Goal: Information Seeking & Learning: Learn about a topic

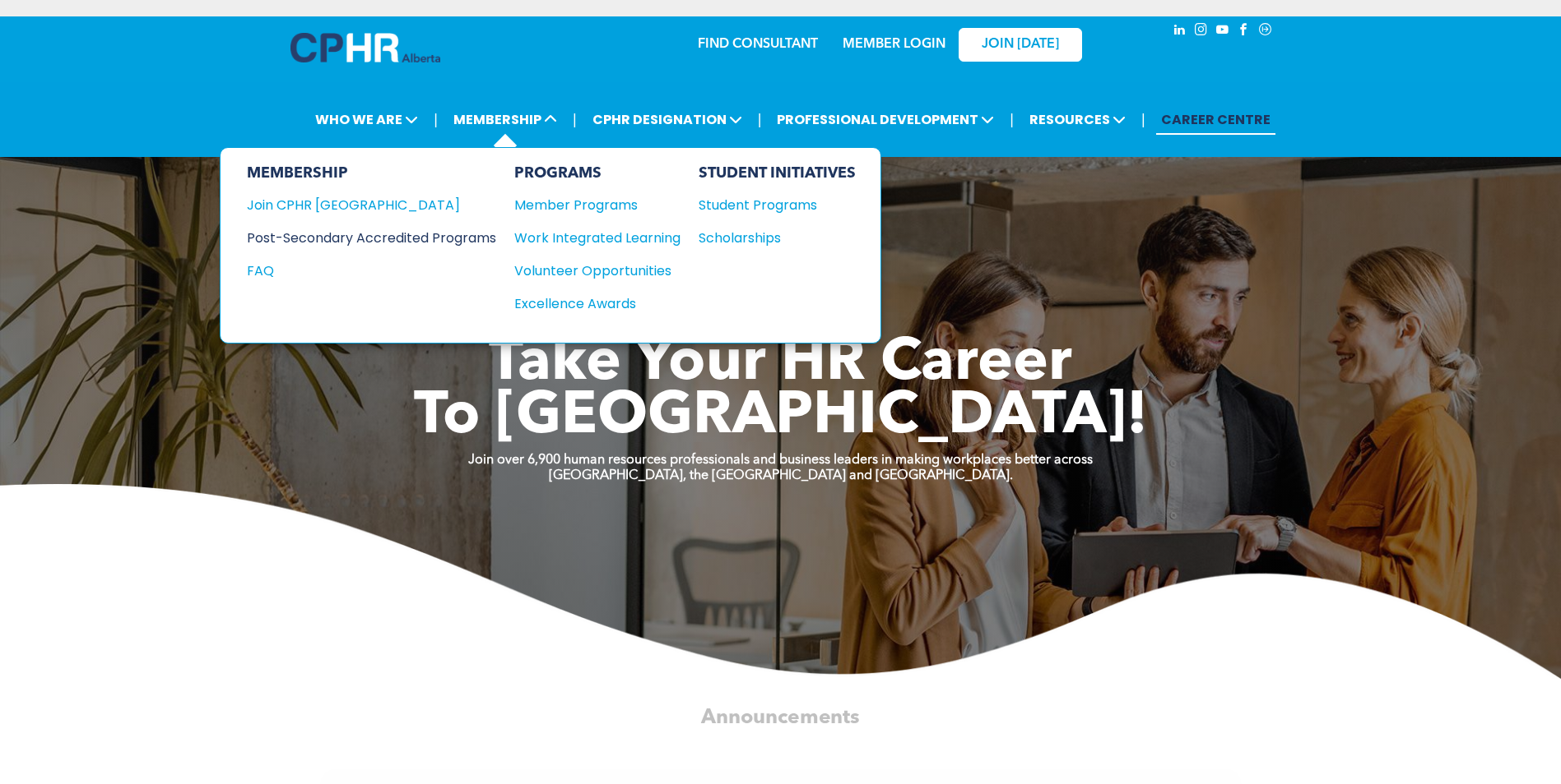
click at [396, 230] on div "Post-Secondary Accredited Programs" at bounding box center [359, 238] width 225 height 21
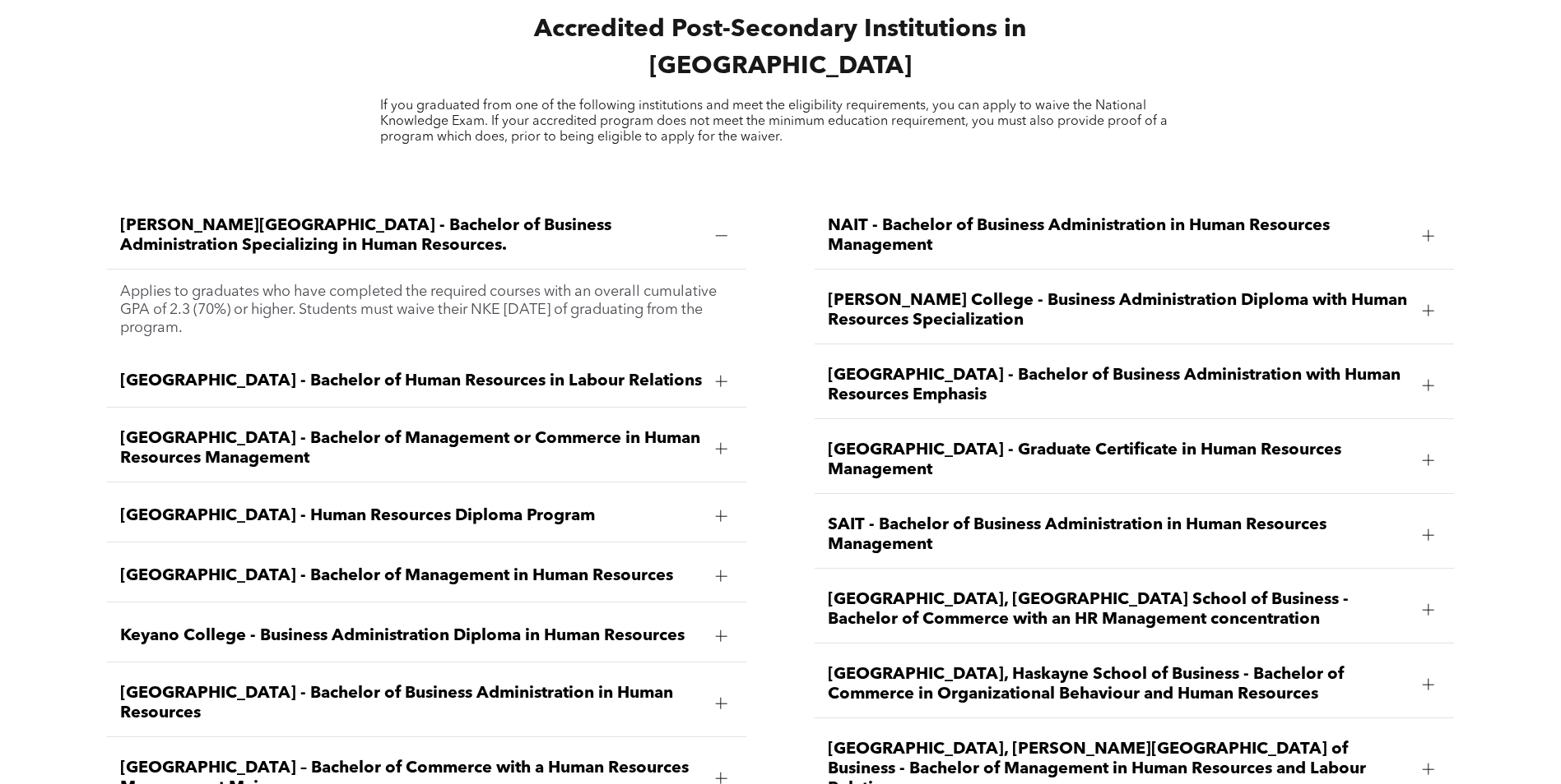
scroll to position [2384, 0]
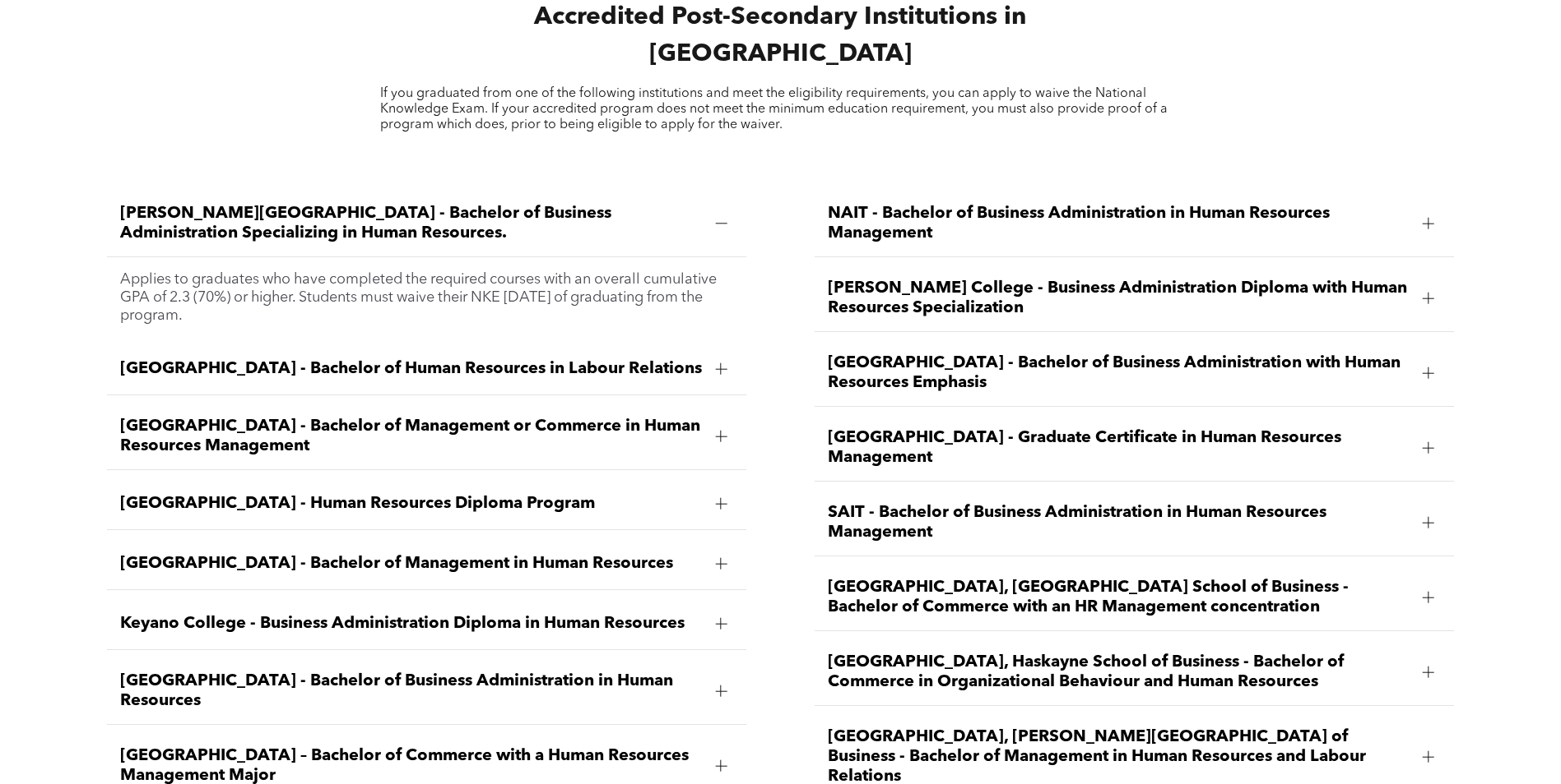
click at [714, 679] on div at bounding box center [720, 691] width 24 height 24
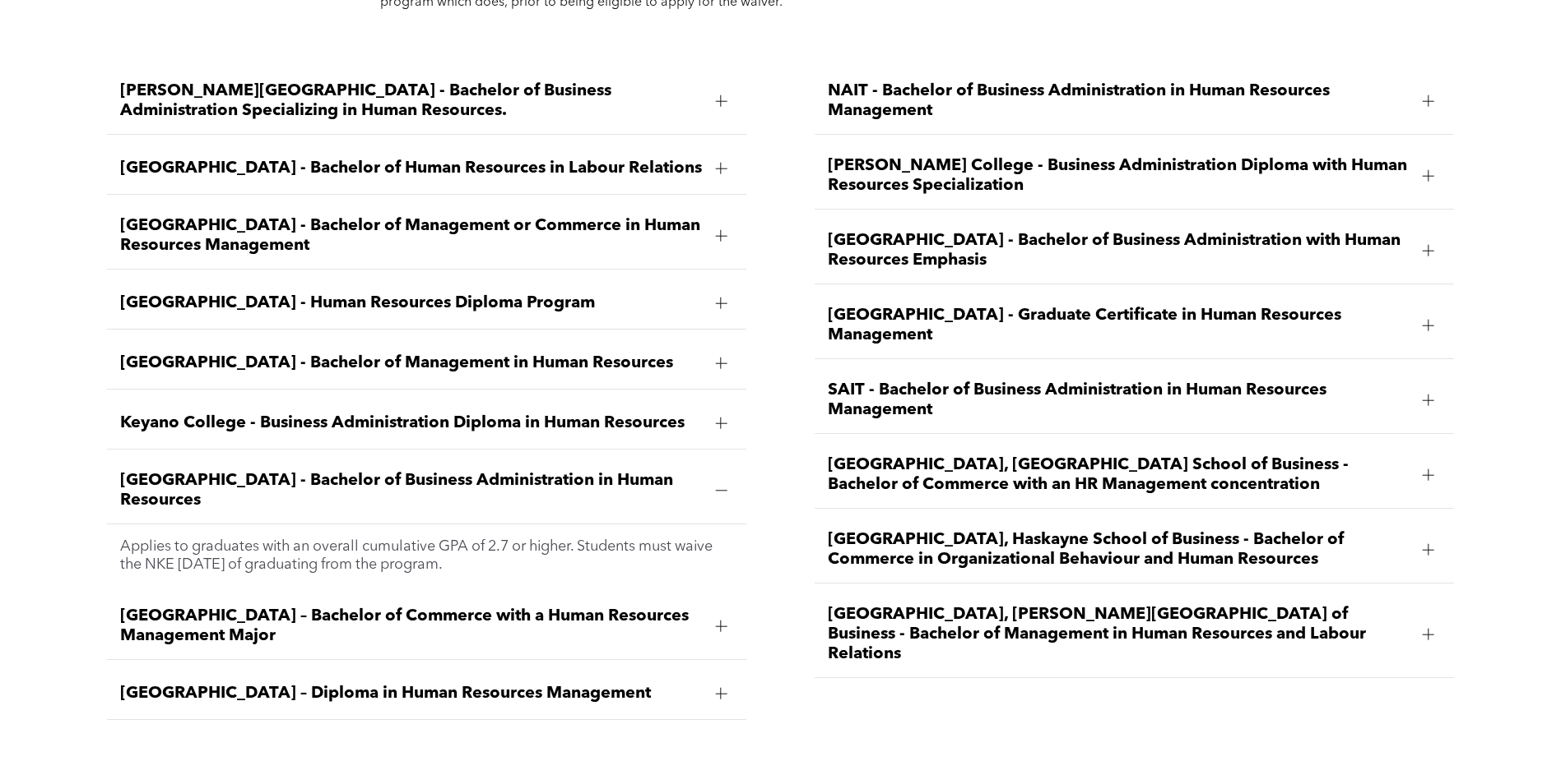
scroll to position [2548, 0]
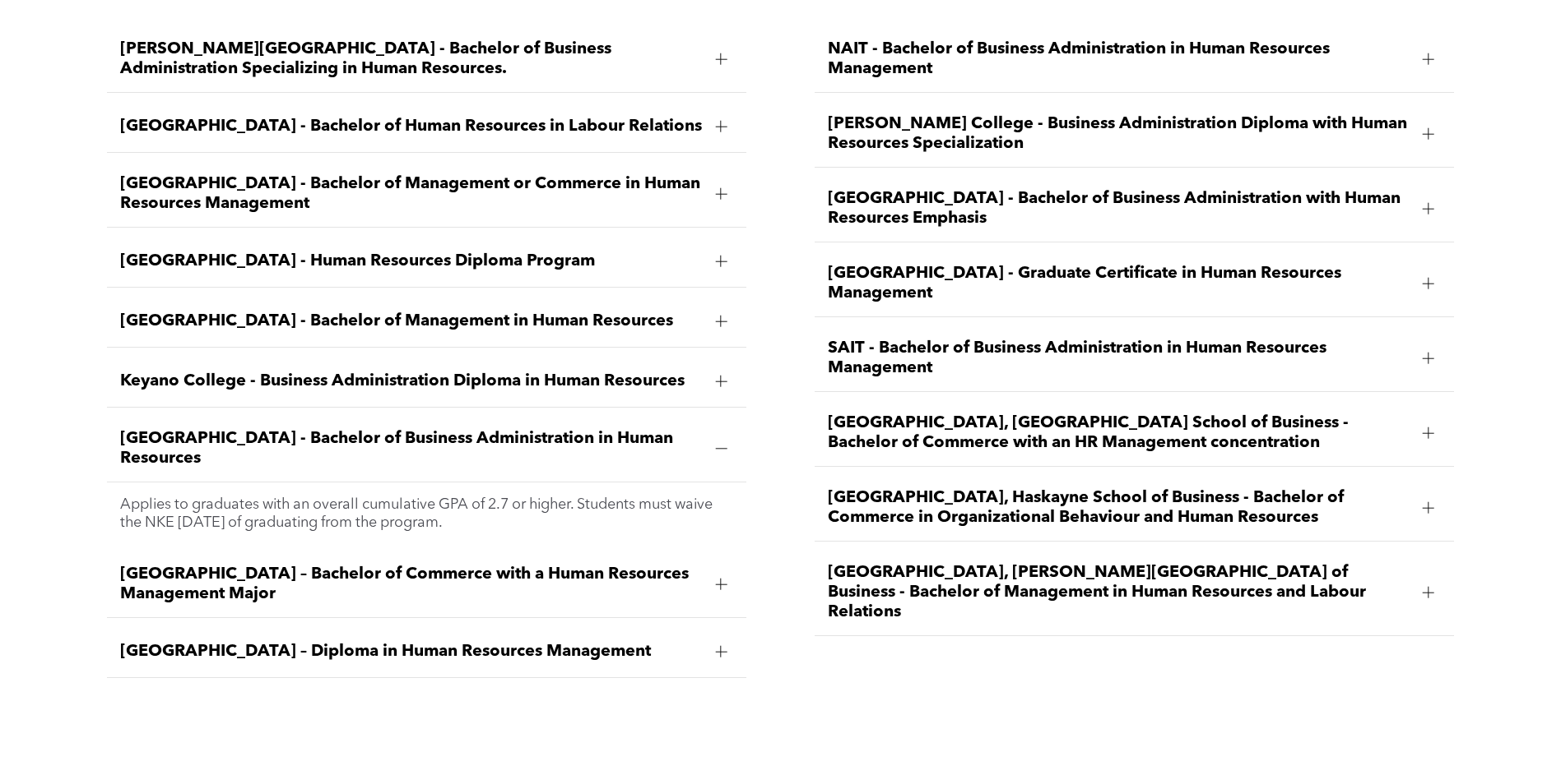
click at [717, 646] on div at bounding box center [721, 652] width 12 height 12
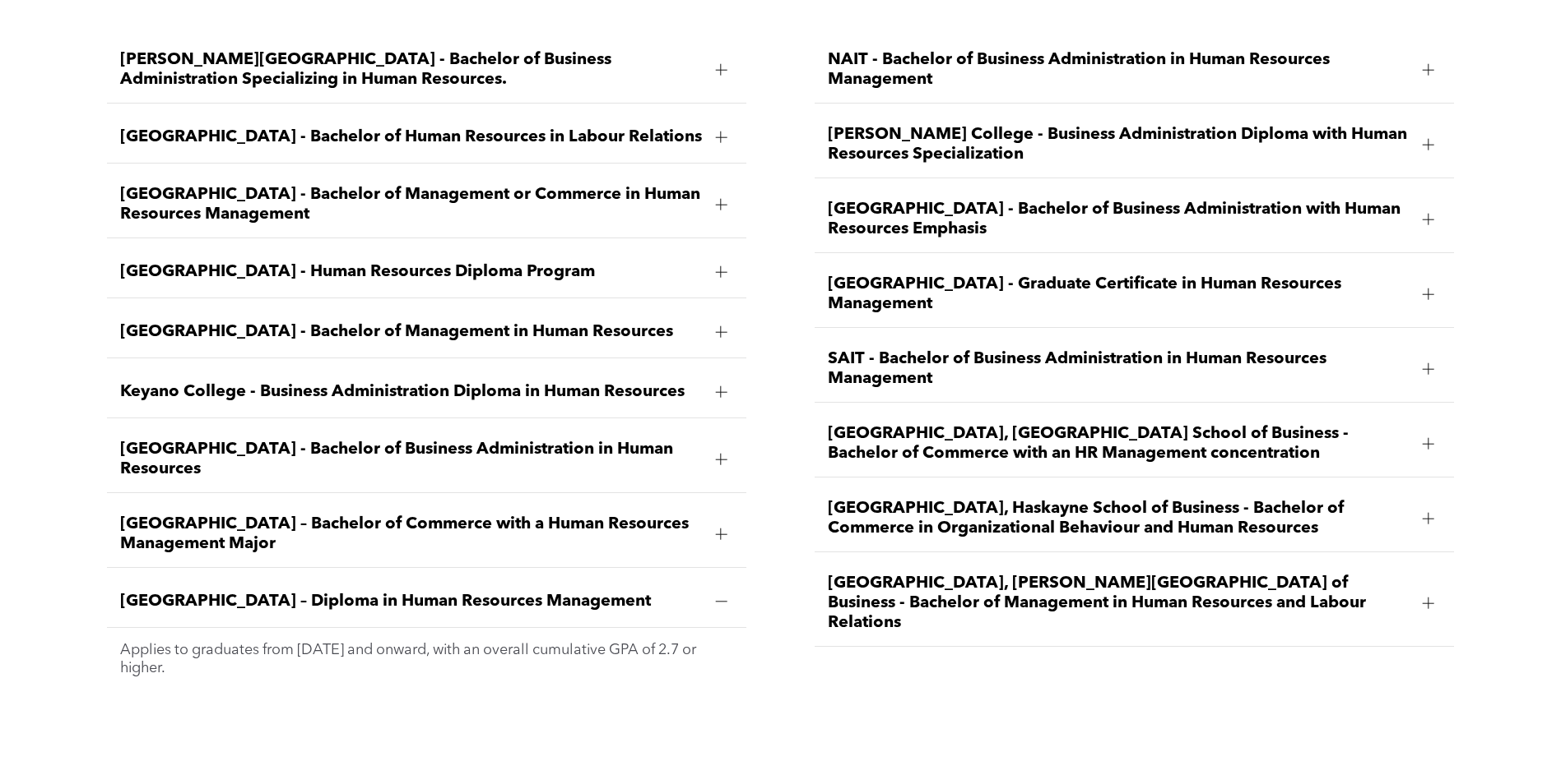
scroll to position [2466, 0]
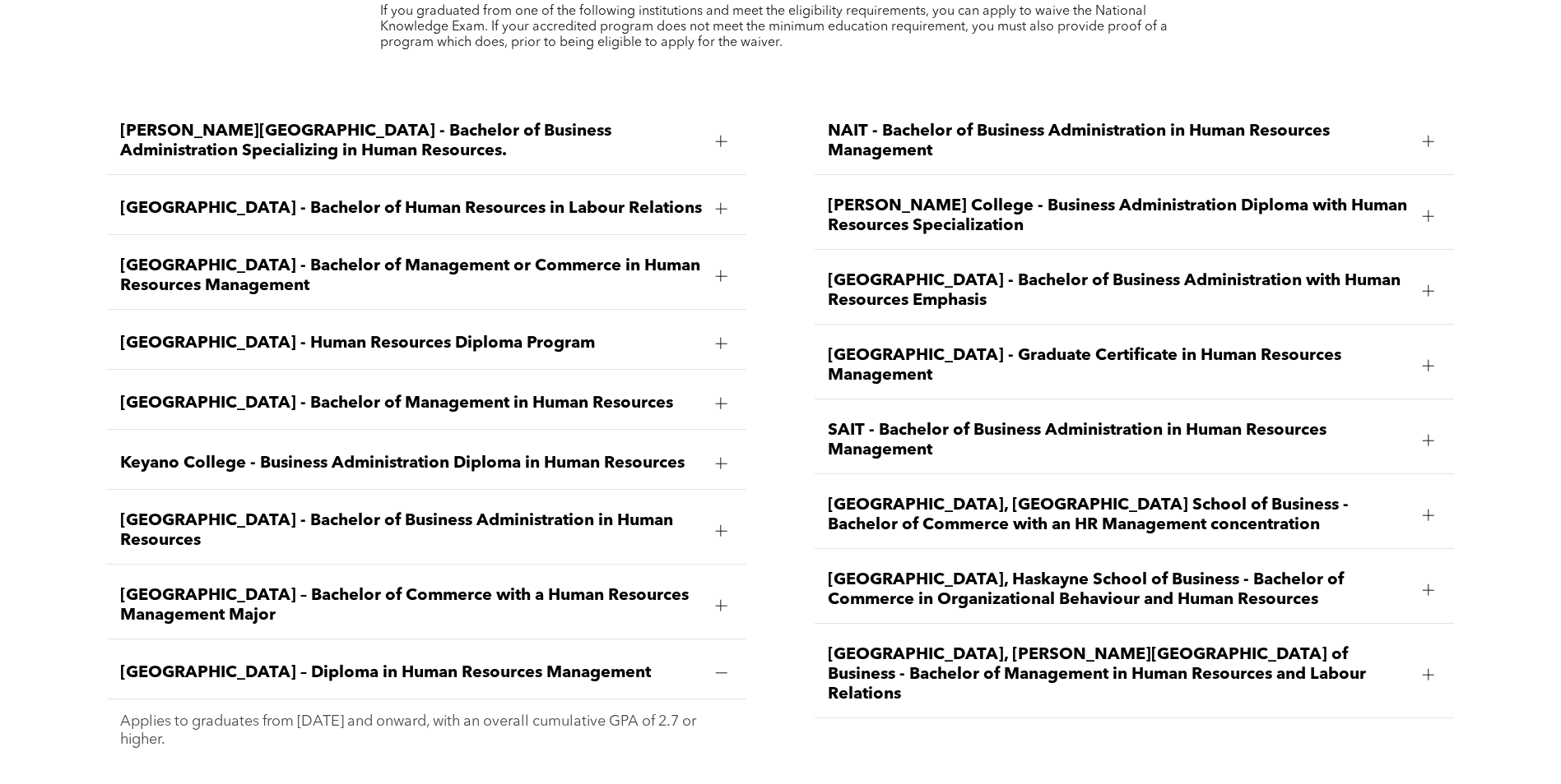
click at [938, 346] on span "[GEOGRAPHIC_DATA] - Graduate Certificate in Human Resources Management" at bounding box center [1119, 366] width 583 height 39
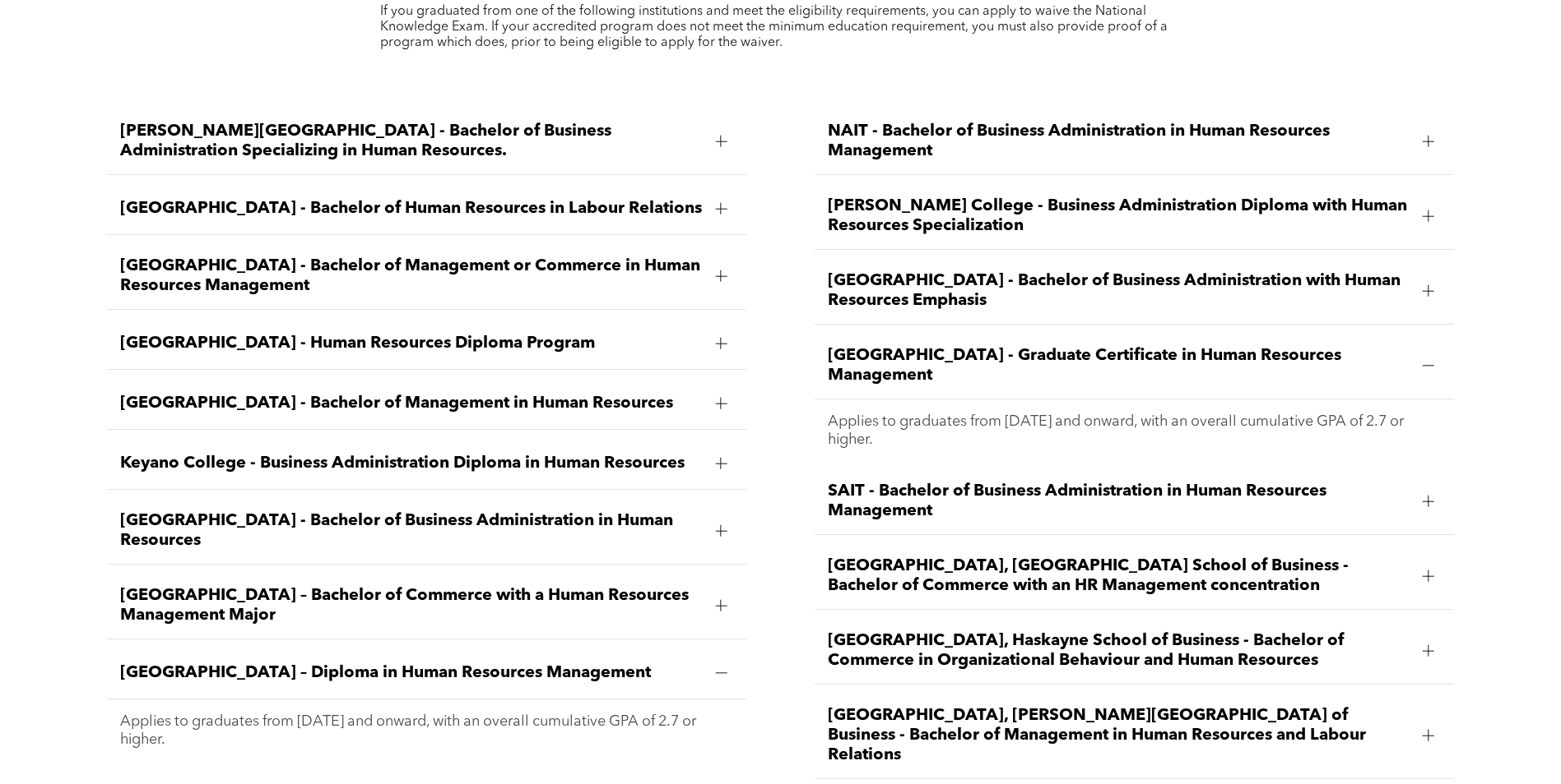
drag, startPoint x: 826, startPoint y: 314, endPoint x: 1017, endPoint y: 328, distance: 191.5
click at [1017, 333] on div "[GEOGRAPHIC_DATA] - Graduate Certificate in Human Resources Management" at bounding box center [1135, 367] width 640 height 66
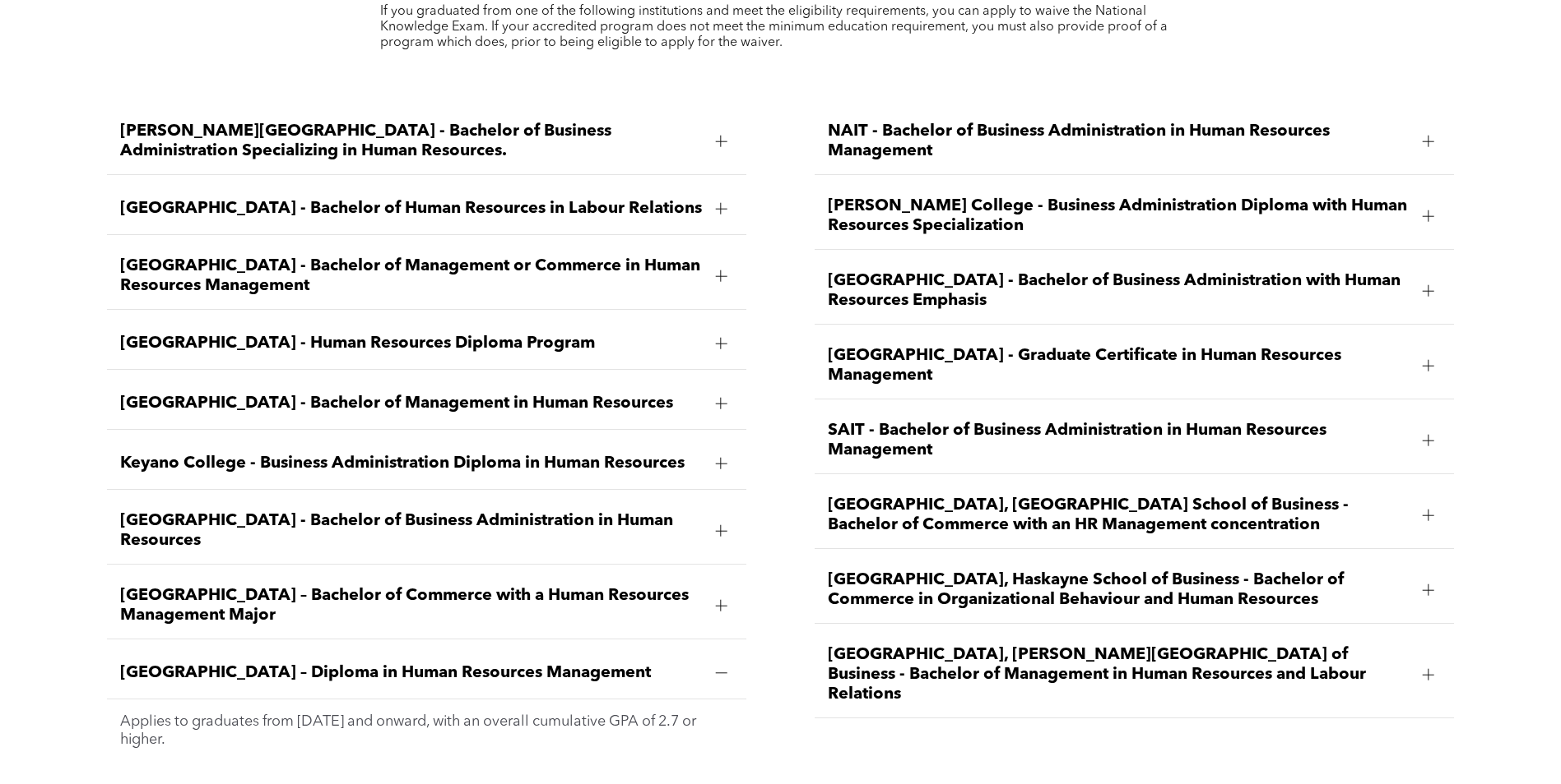
copy span "[GEOGRAPHIC_DATA] - Graduate Certificate in Human Resources Management"
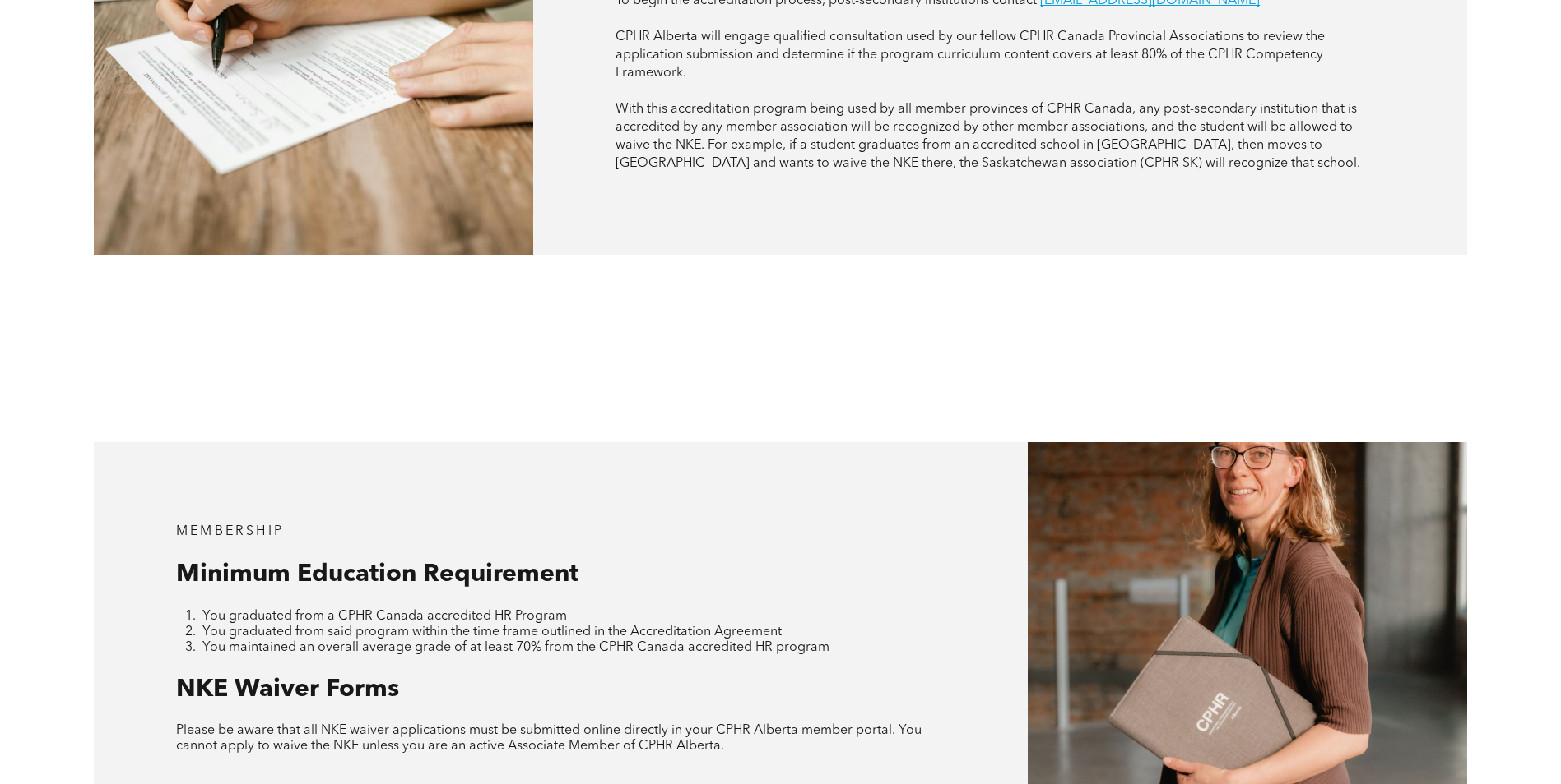
scroll to position [1316, 0]
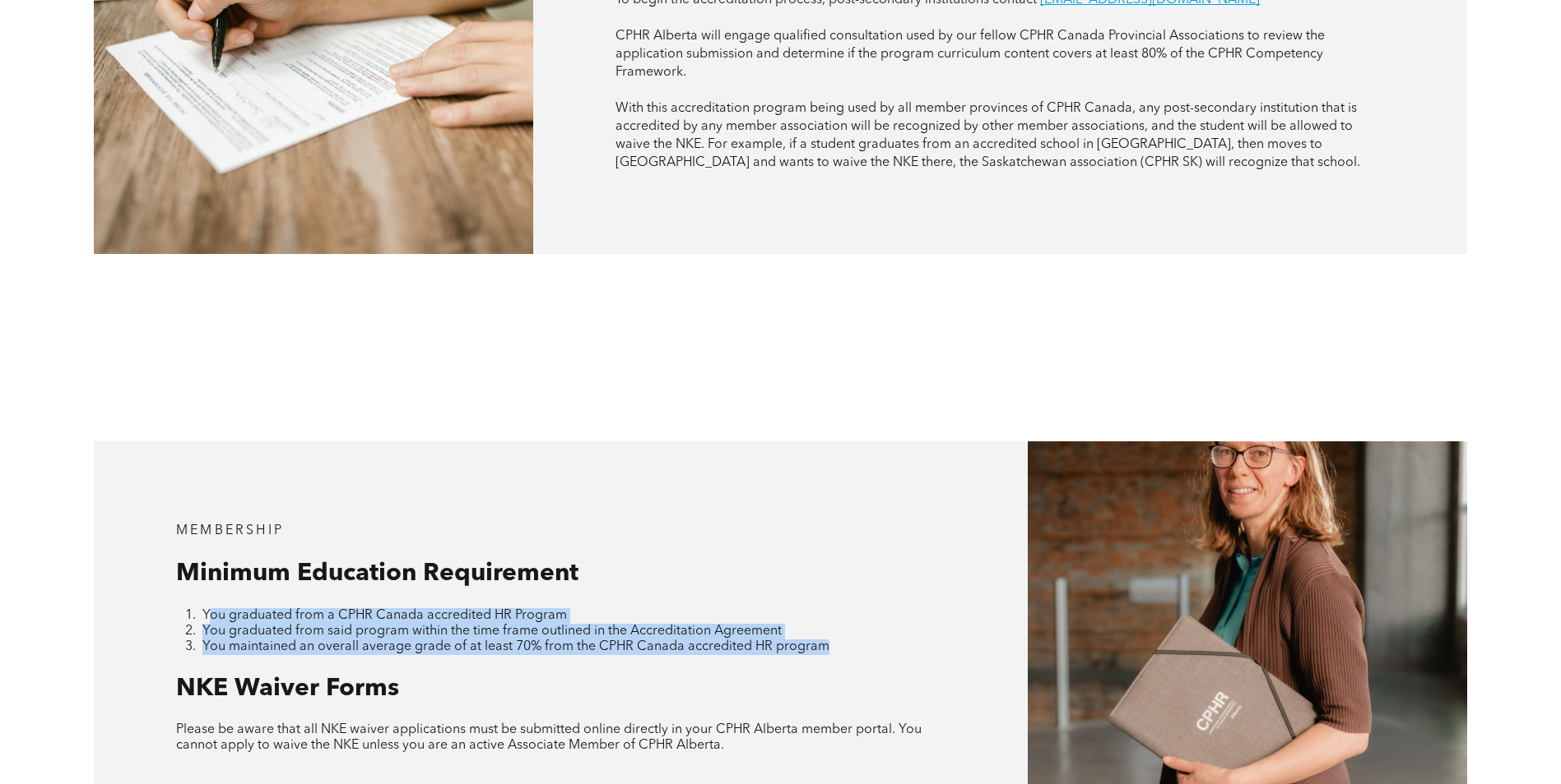
drag, startPoint x: 212, startPoint y: 568, endPoint x: 831, endPoint y: 611, distance: 620.5
click at [831, 611] on div "MEMBERSHIP Minimum Education Requirement You graduated from a CPHR Canada accre…" at bounding box center [560, 639] width 934 height 396
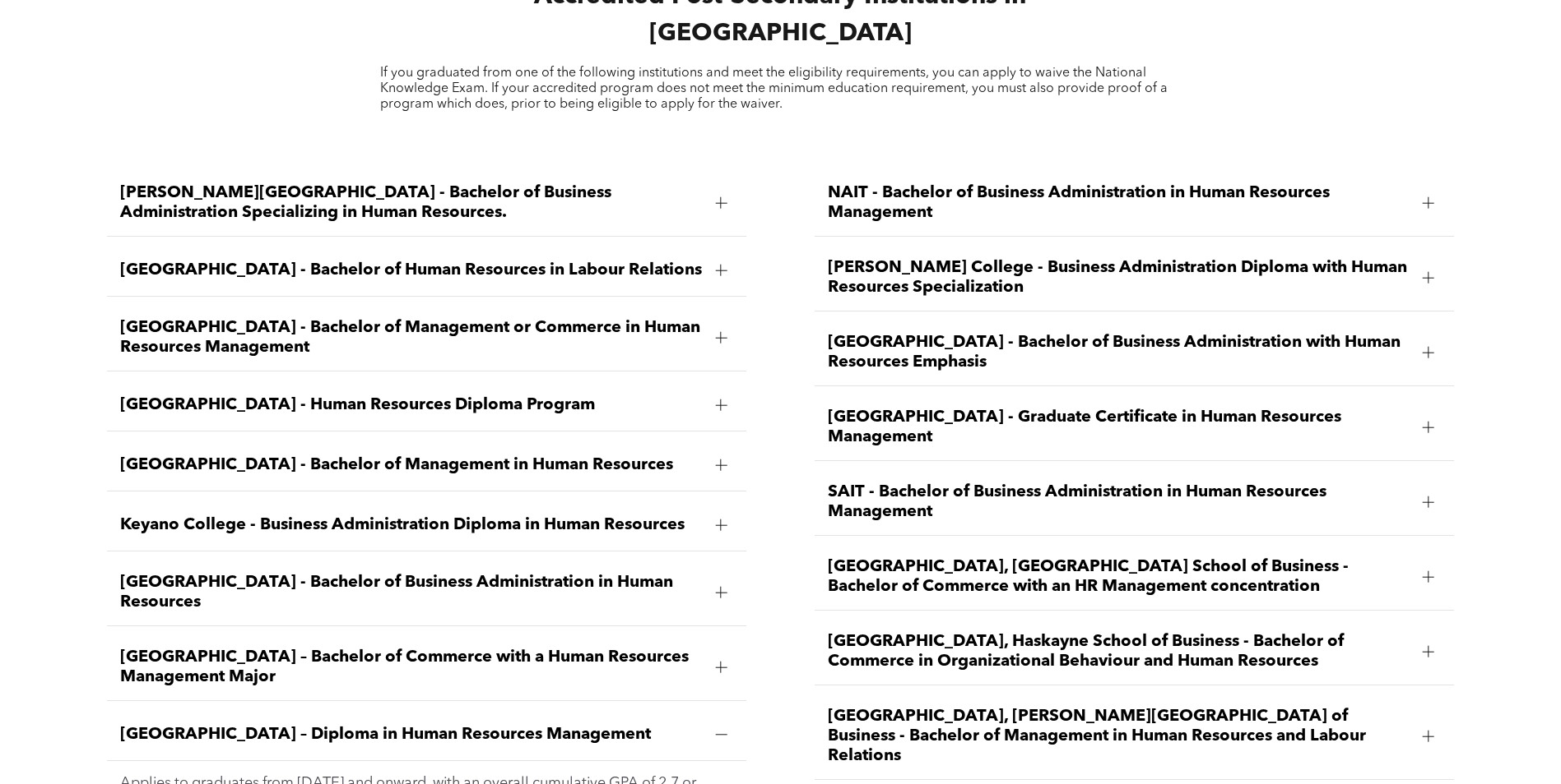
scroll to position [2466, 0]
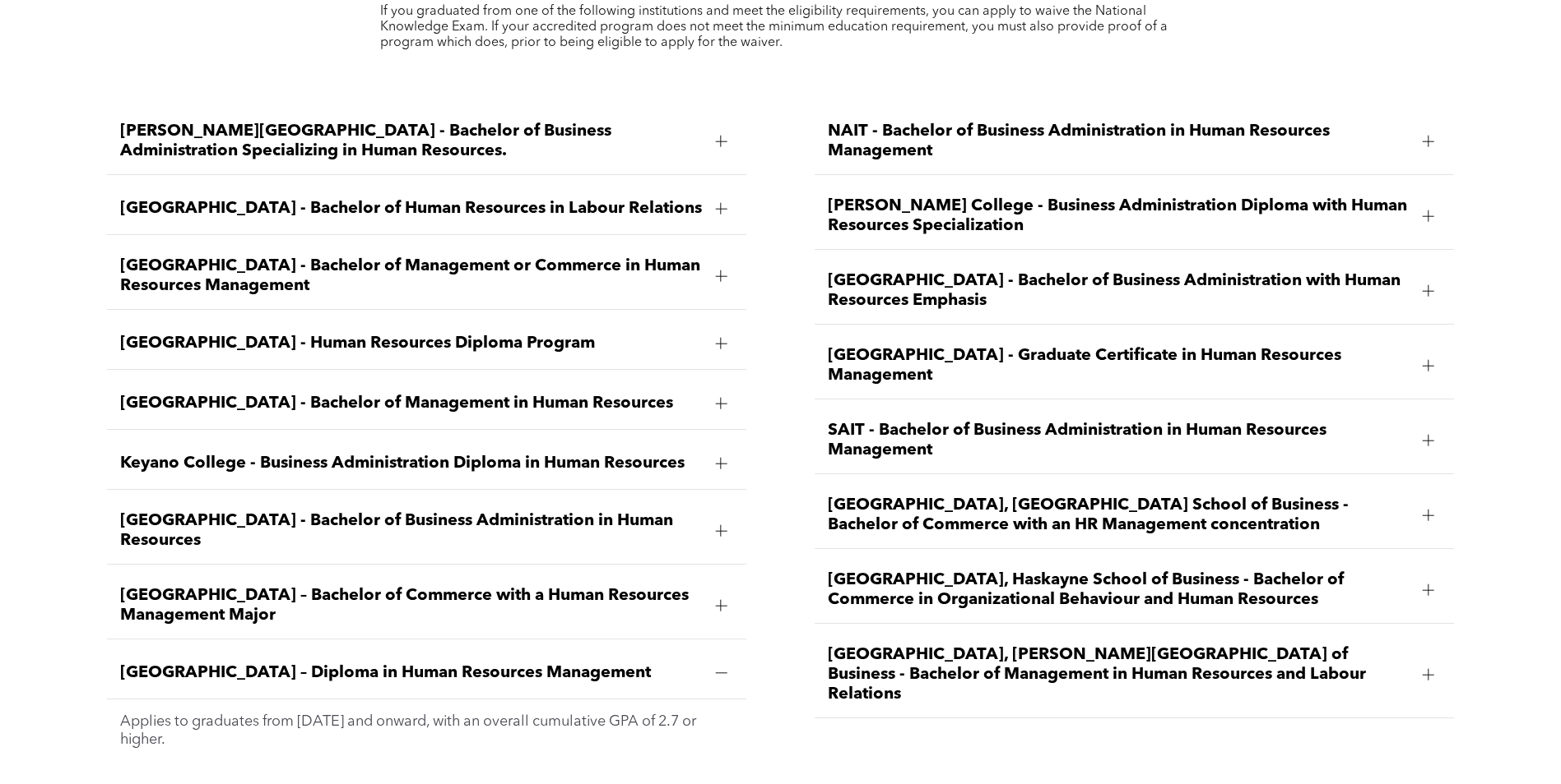
click at [713, 331] on div at bounding box center [720, 343] width 24 height 24
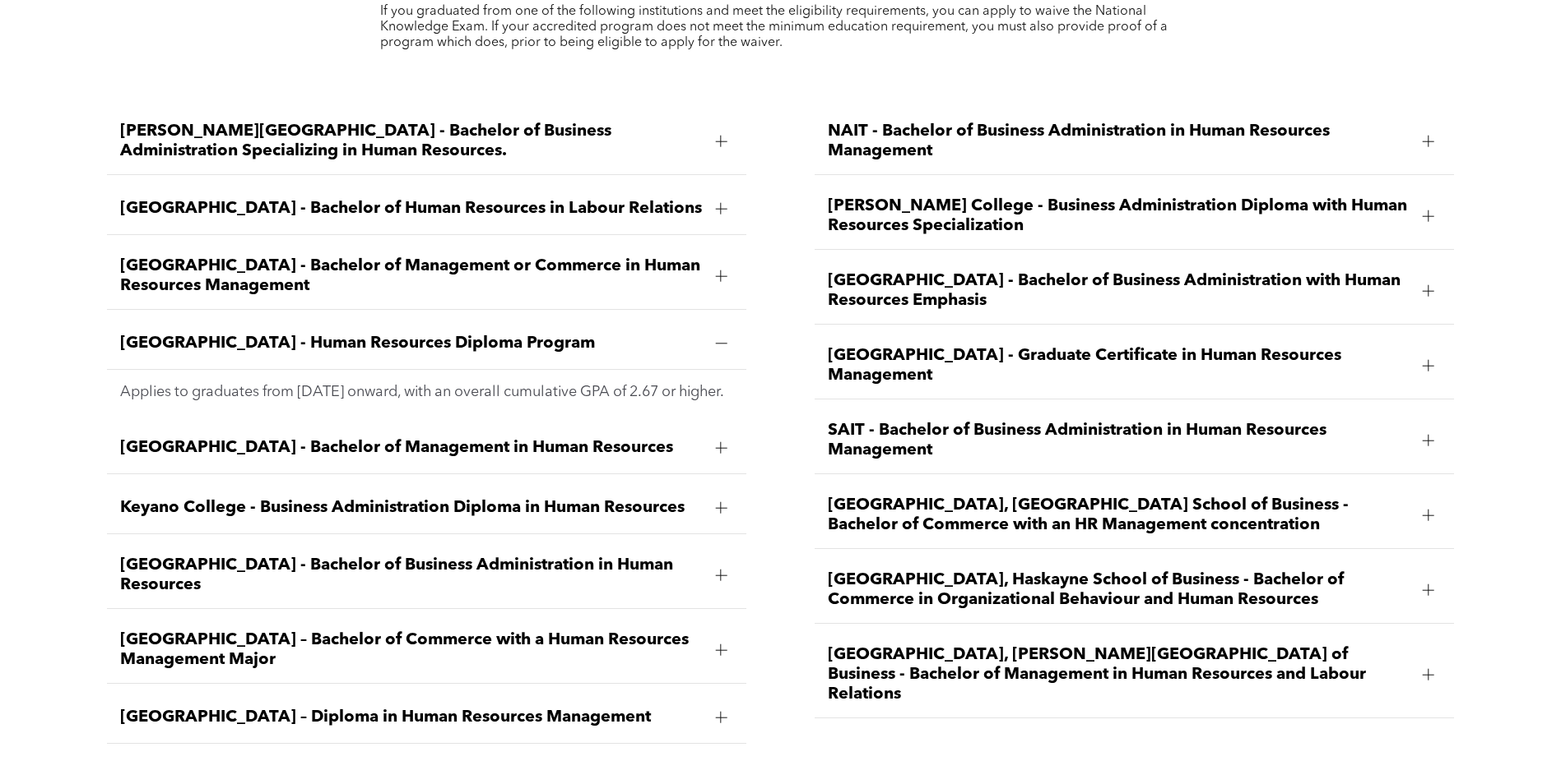
drag, startPoint x: 578, startPoint y: 299, endPoint x: 110, endPoint y: 303, distance: 468.0
click at [109, 319] on div "[GEOGRAPHIC_DATA] - Human Resources Diploma Program" at bounding box center [426, 344] width 640 height 52
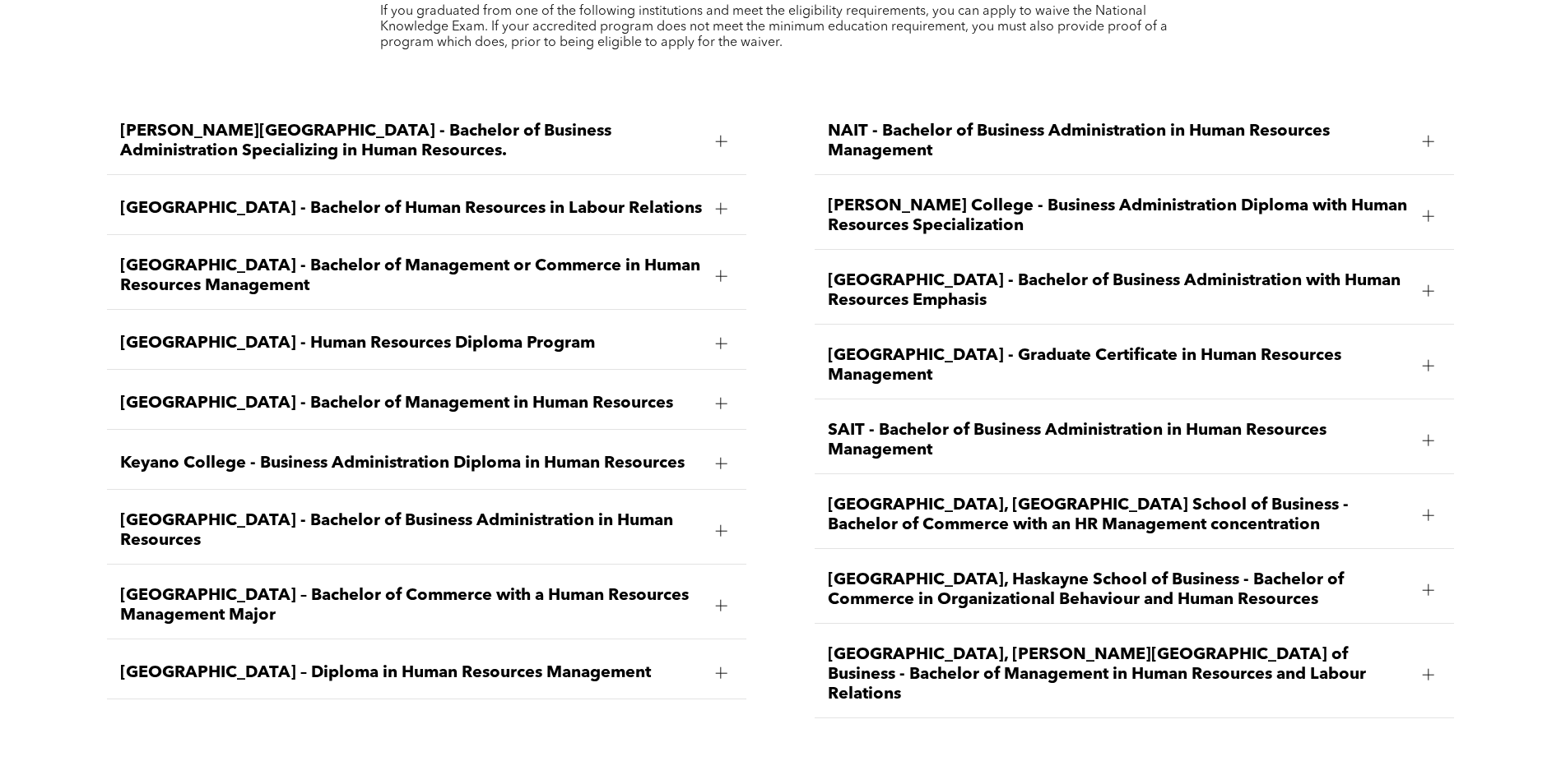
drag, startPoint x: 110, startPoint y: 303, endPoint x: 164, endPoint y: 297, distance: 54.3
copy span "[GEOGRAPHIC_DATA] - Human Resources Diploma Program"
